Goal: Information Seeking & Learning: Learn about a topic

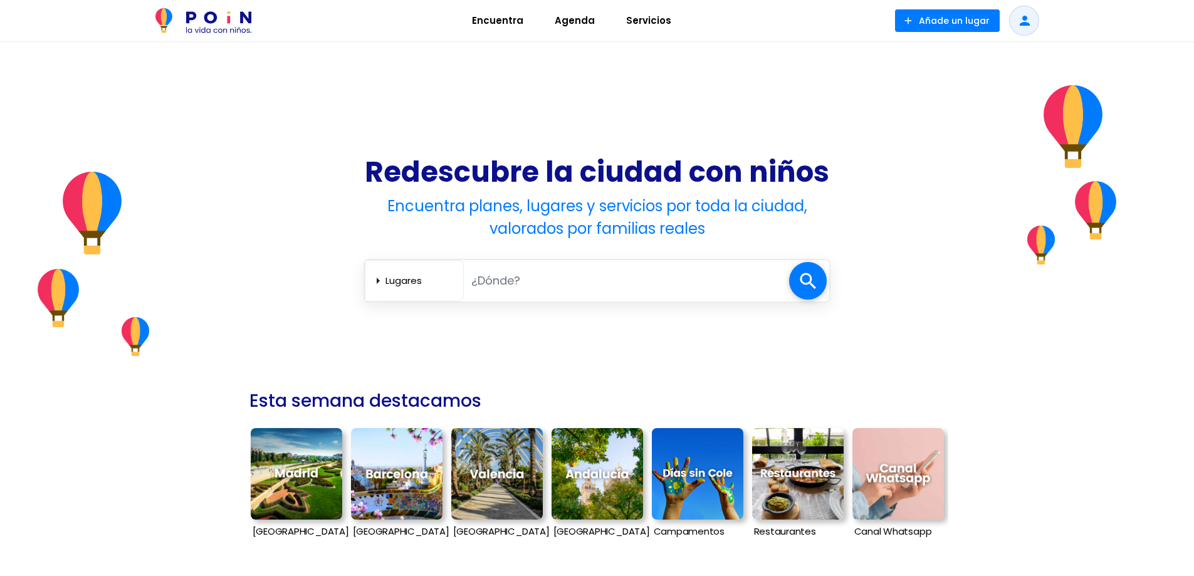
click at [549, 19] on span "Agenda" at bounding box center [574, 21] width 51 height 20
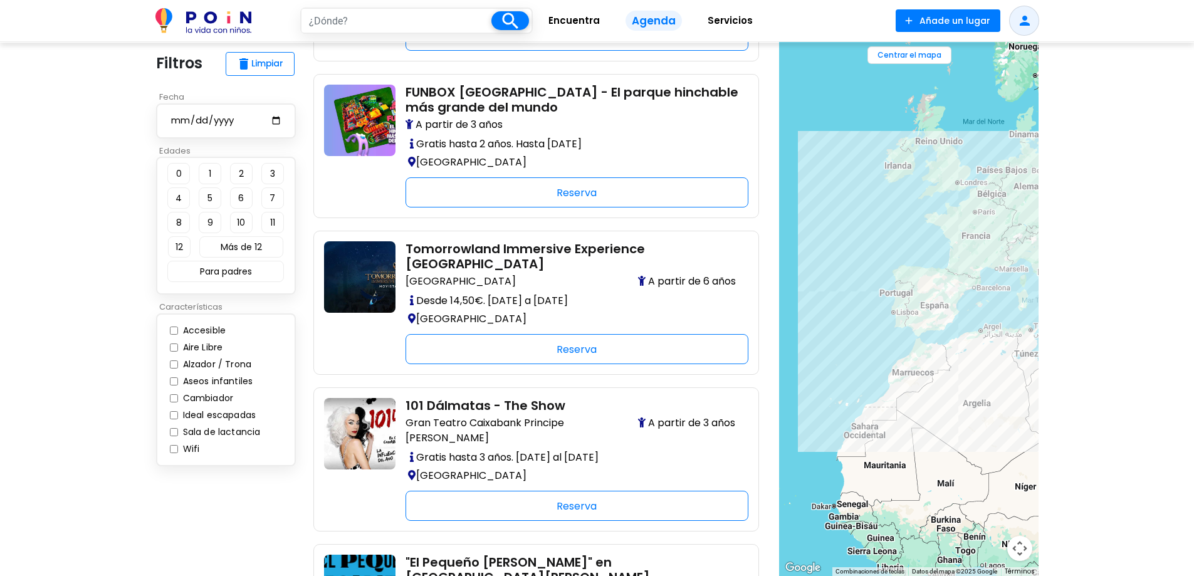
scroll to position [627, 0]
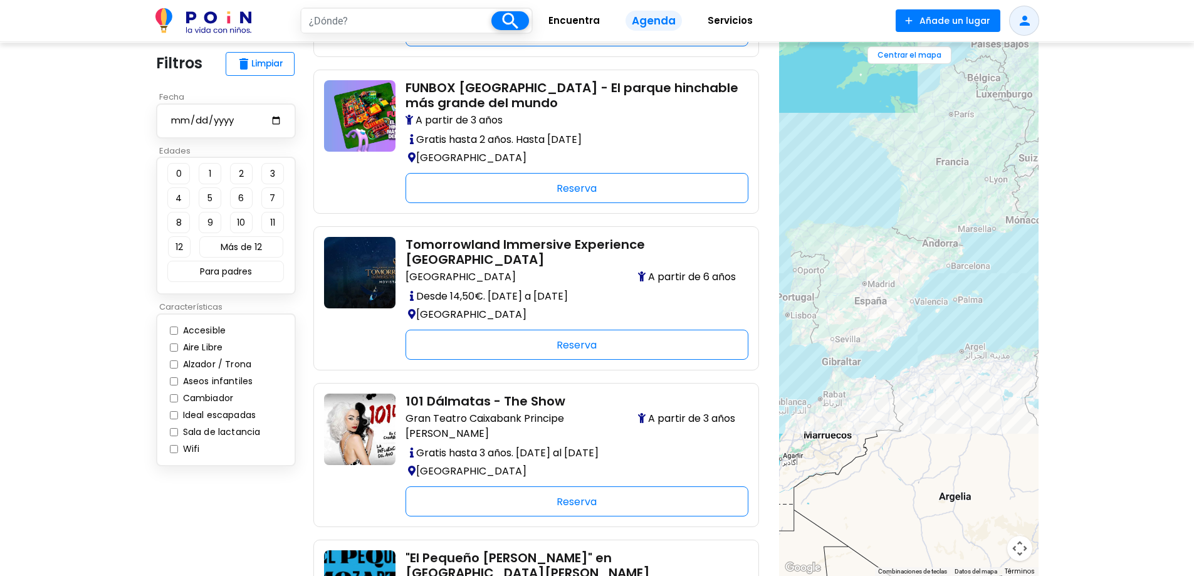
click at [961, 291] on div at bounding box center [908, 309] width 259 height 534
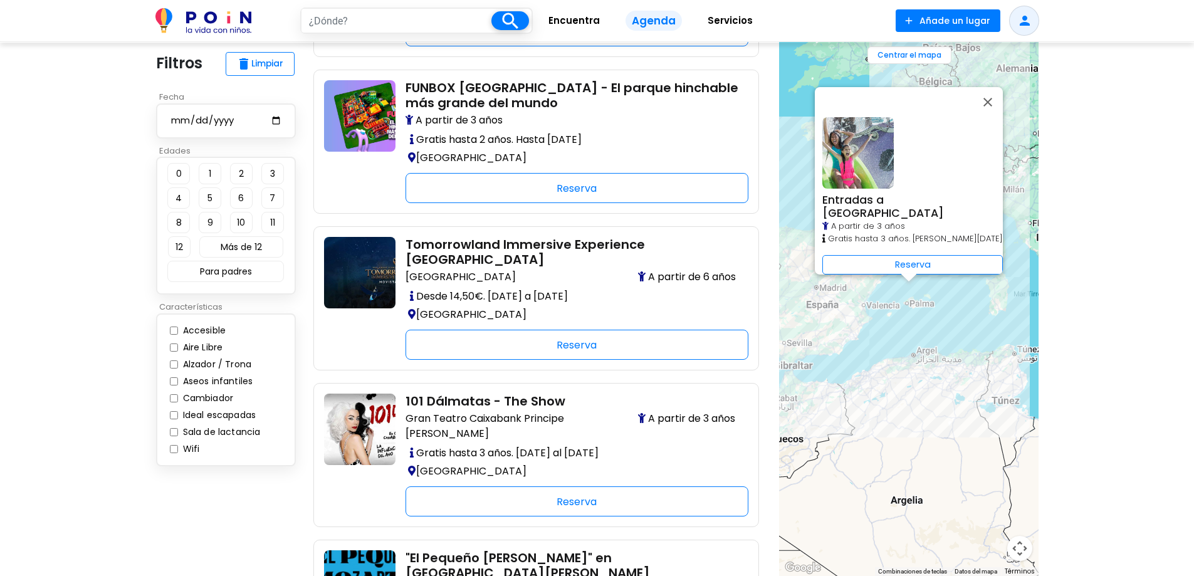
click at [920, 286] on div "Entradas a Aqualand El Arenal A partir de 3 años Gratis hasta 3 años. Julio a A…" at bounding box center [908, 309] width 259 height 534
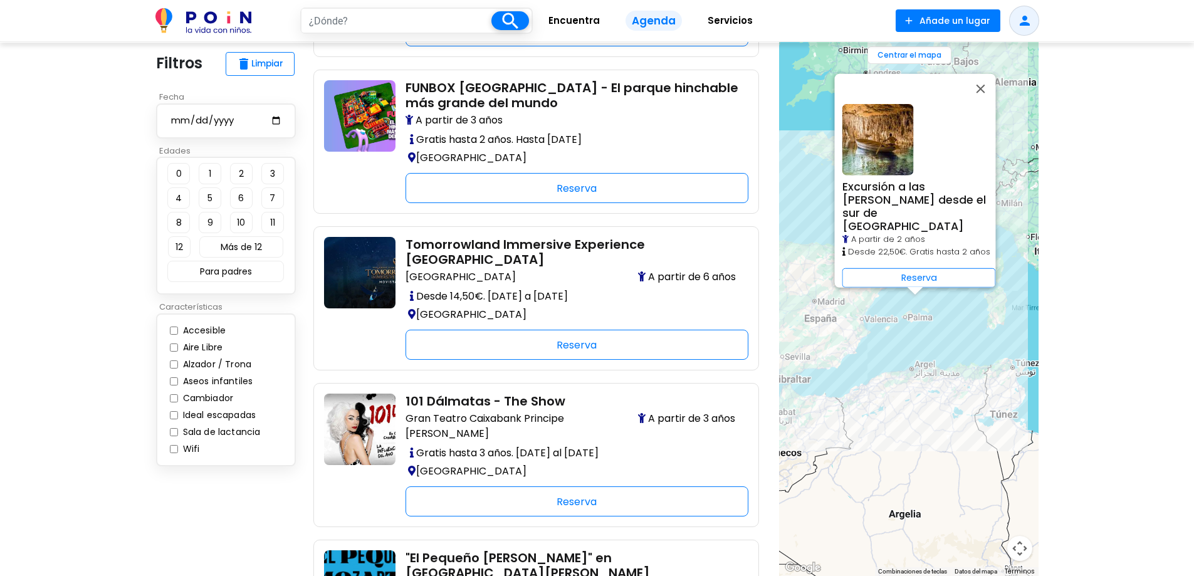
click at [911, 293] on div at bounding box center [915, 292] width 16 height 8
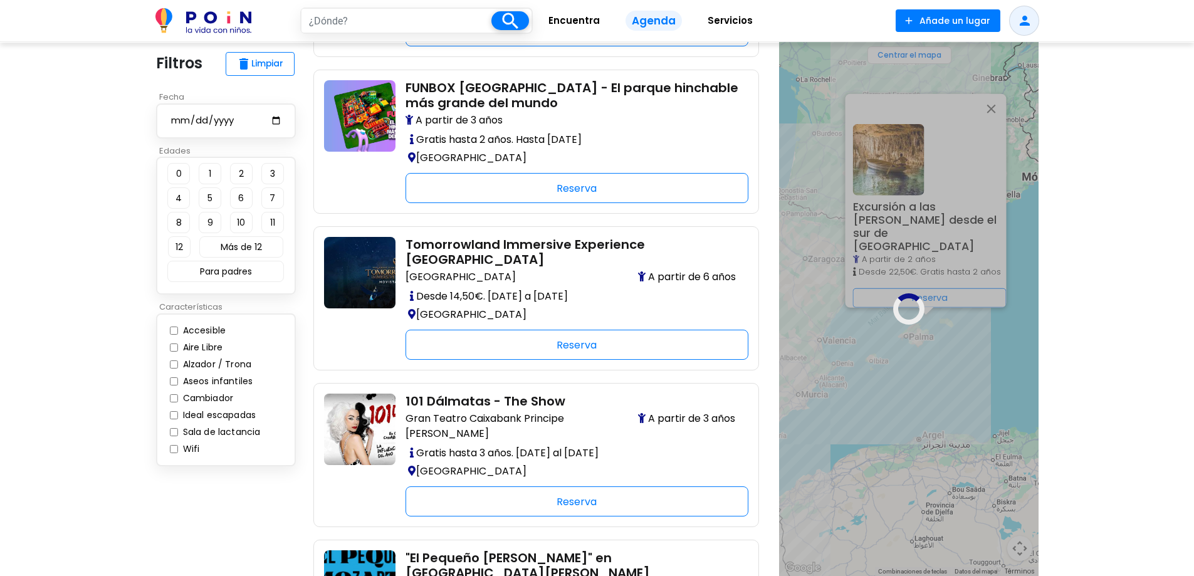
scroll to position [439, 0]
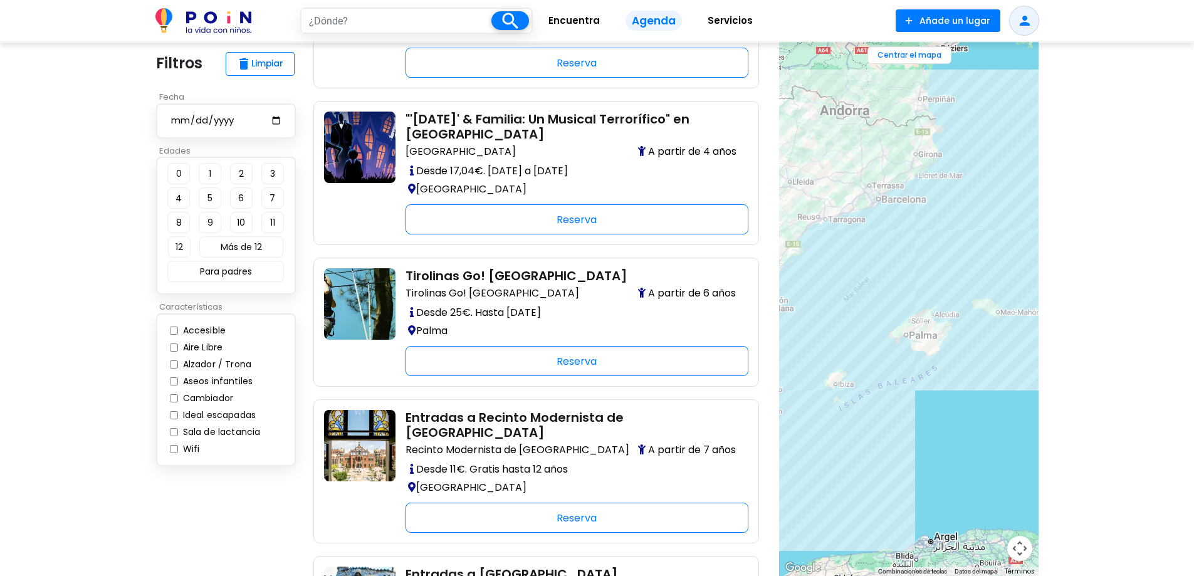
click at [929, 305] on div at bounding box center [908, 309] width 259 height 534
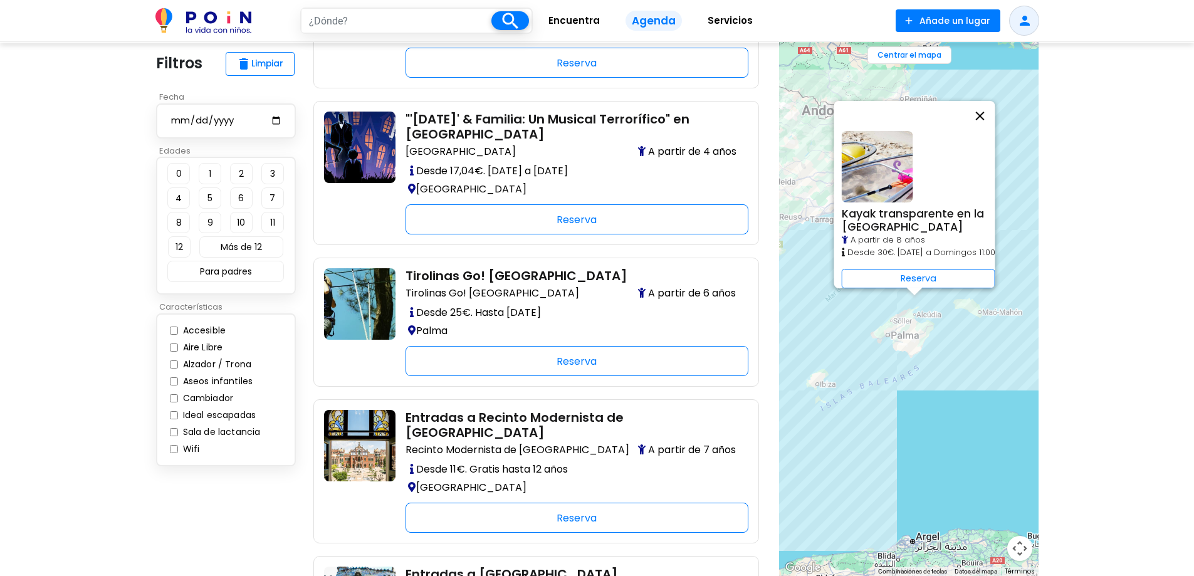
click at [992, 108] on button "Cerrar" at bounding box center [980, 116] width 30 height 30
